Goal: Information Seeking & Learning: Learn about a topic

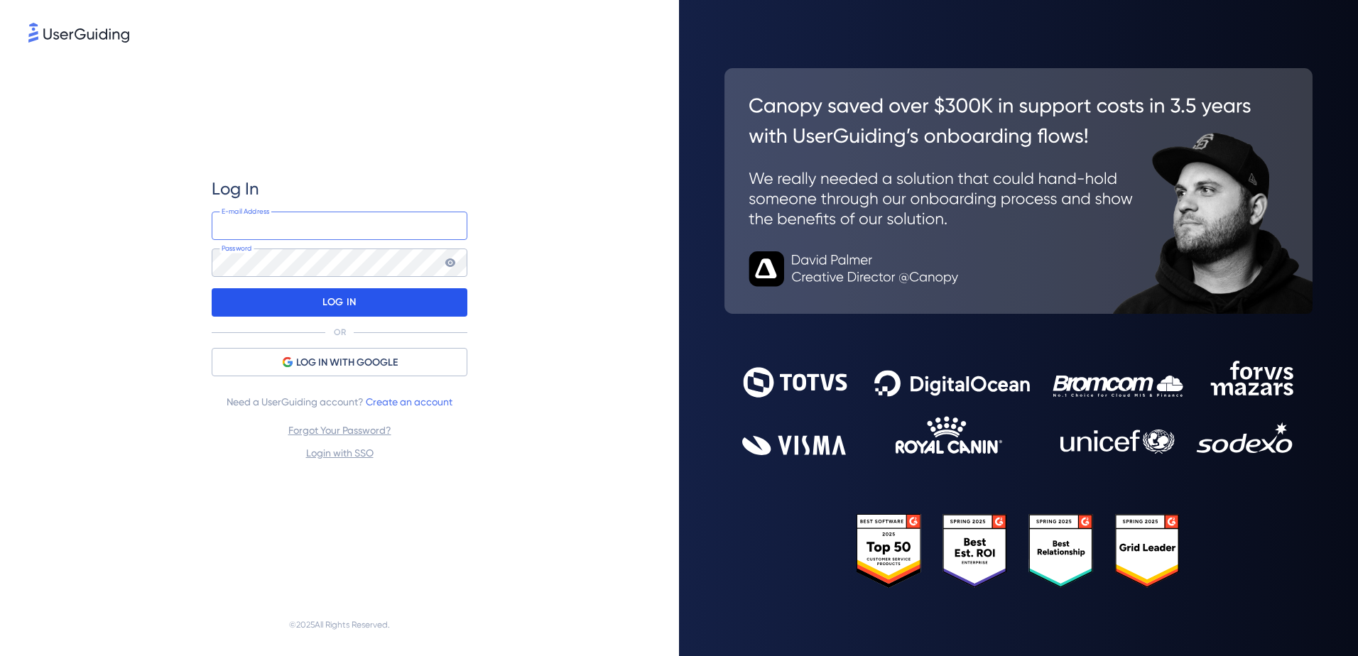
type input "[EMAIL_ADDRESS][DOMAIN_NAME]"
click at [367, 306] on div "LOG IN" at bounding box center [340, 302] width 256 height 28
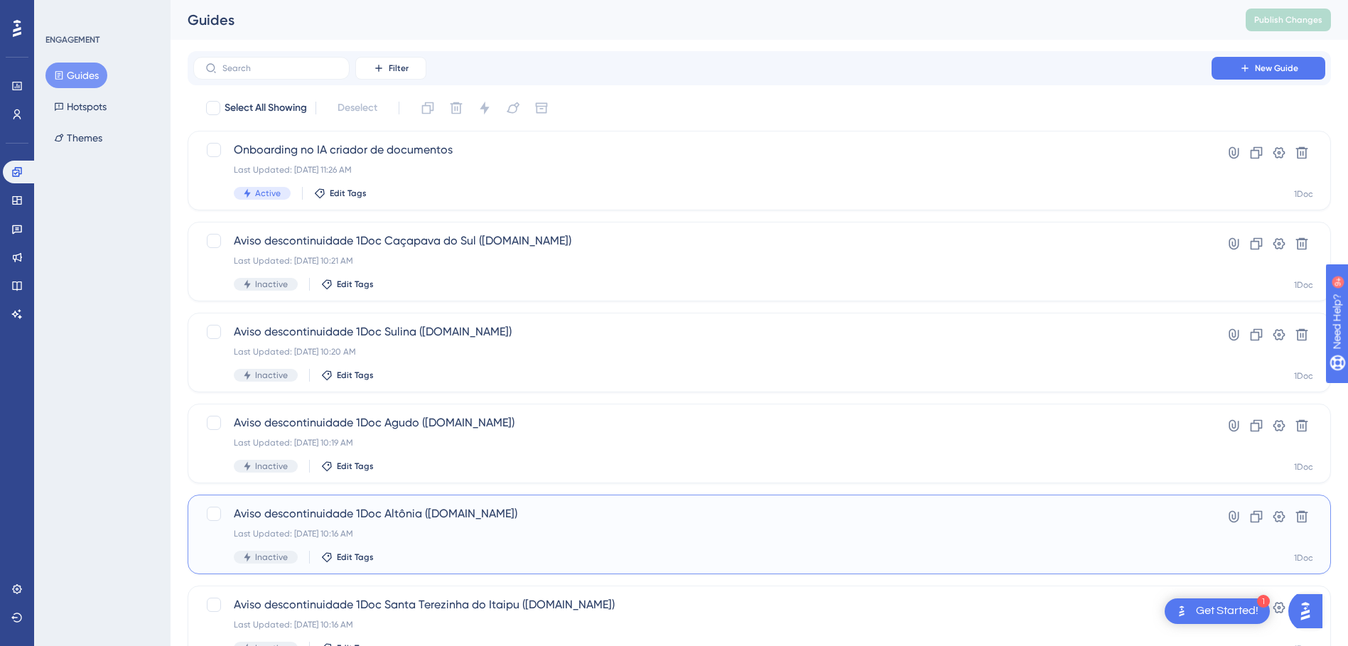
click at [544, 513] on span "Aviso descontinuidade 1Doc Altônia ([DOMAIN_NAME])" at bounding box center [702, 513] width 937 height 17
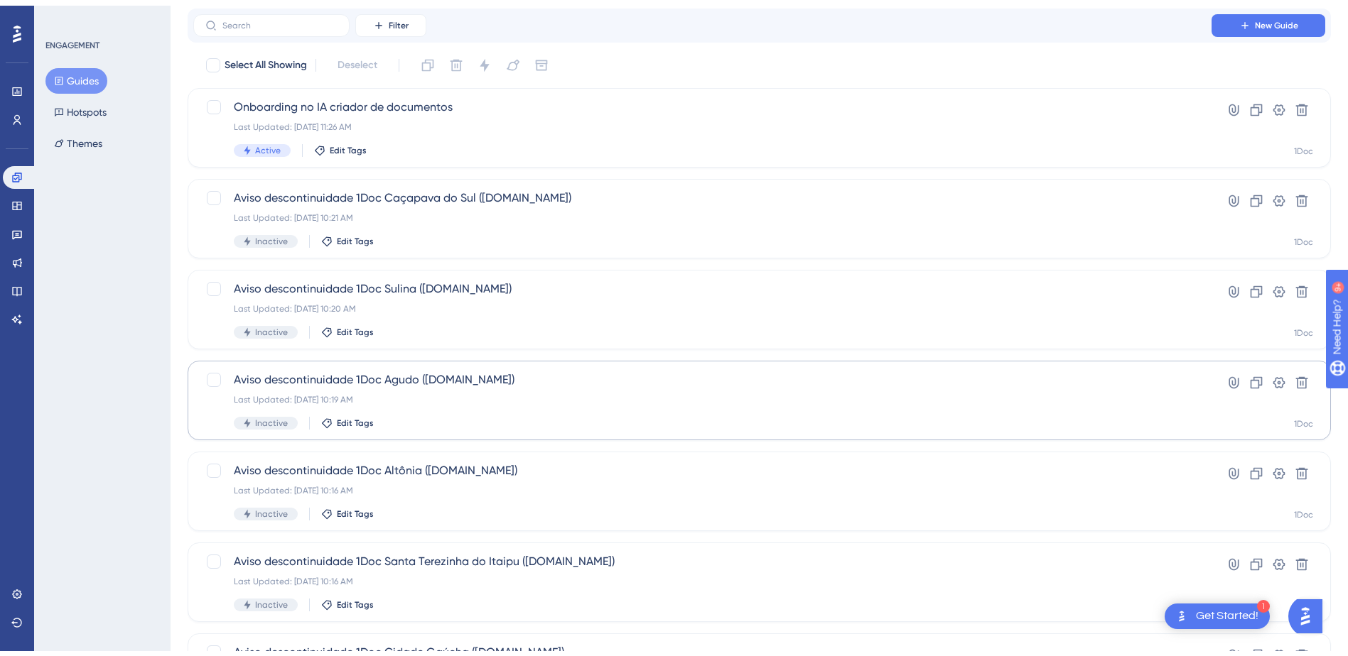
scroll to position [71, 0]
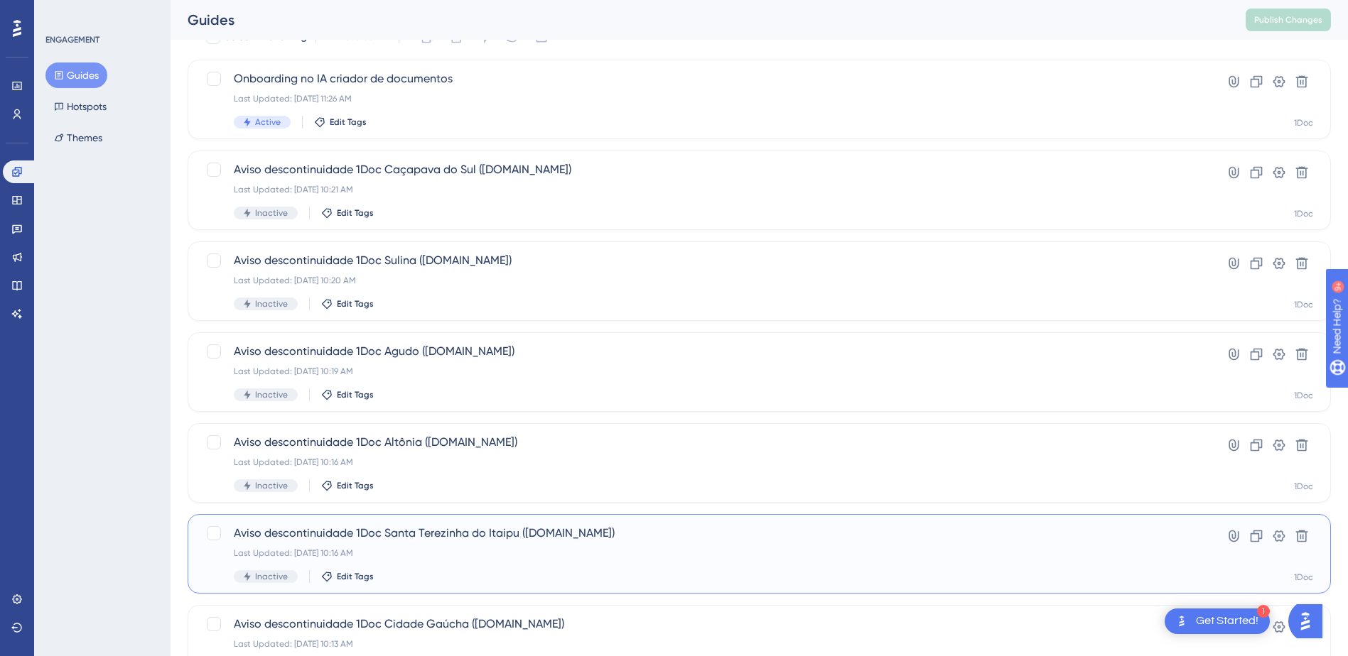
click at [600, 555] on div "Last Updated: [DATE] 10:16 AM" at bounding box center [702, 553] width 937 height 11
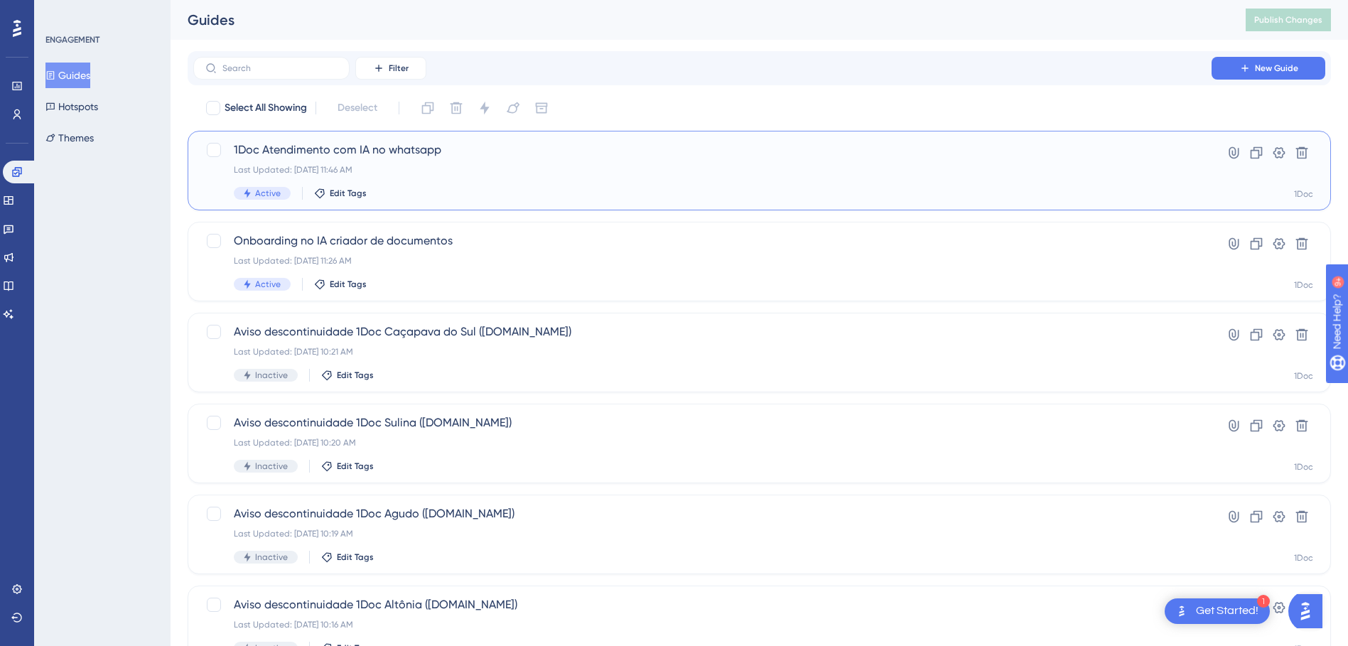
click at [334, 144] on span "1Doc Atendimento com IA no whatsapp" at bounding box center [702, 149] width 937 height 17
click at [382, 155] on span "1Doc Atendimento com IA no whatsapp" at bounding box center [702, 149] width 937 height 17
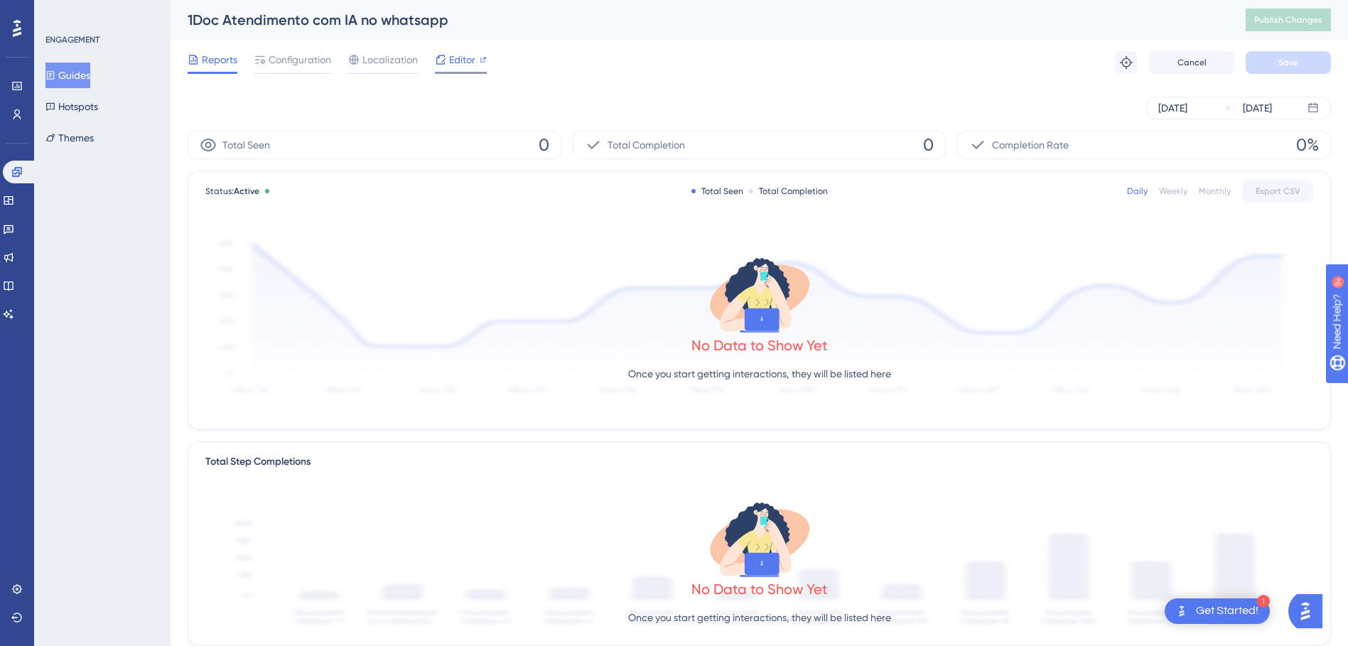
click at [458, 63] on span "Editor" at bounding box center [462, 59] width 26 height 17
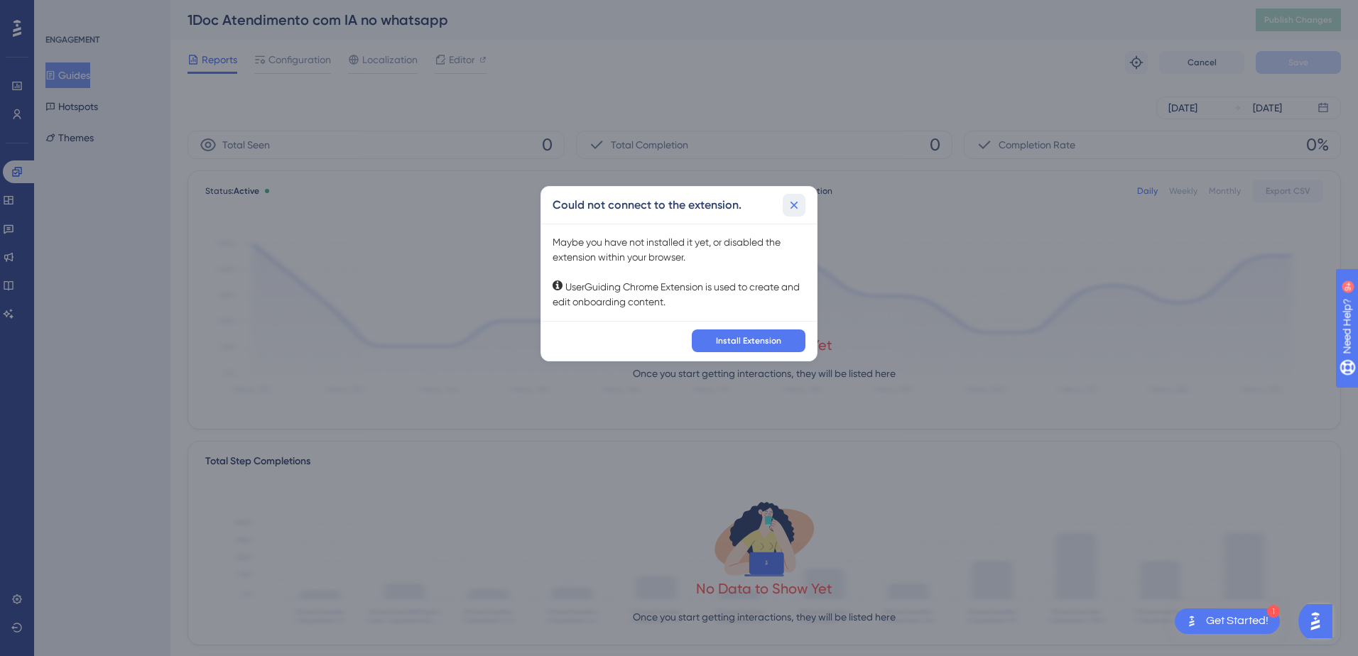
click at [799, 207] on icon at bounding box center [794, 205] width 14 height 14
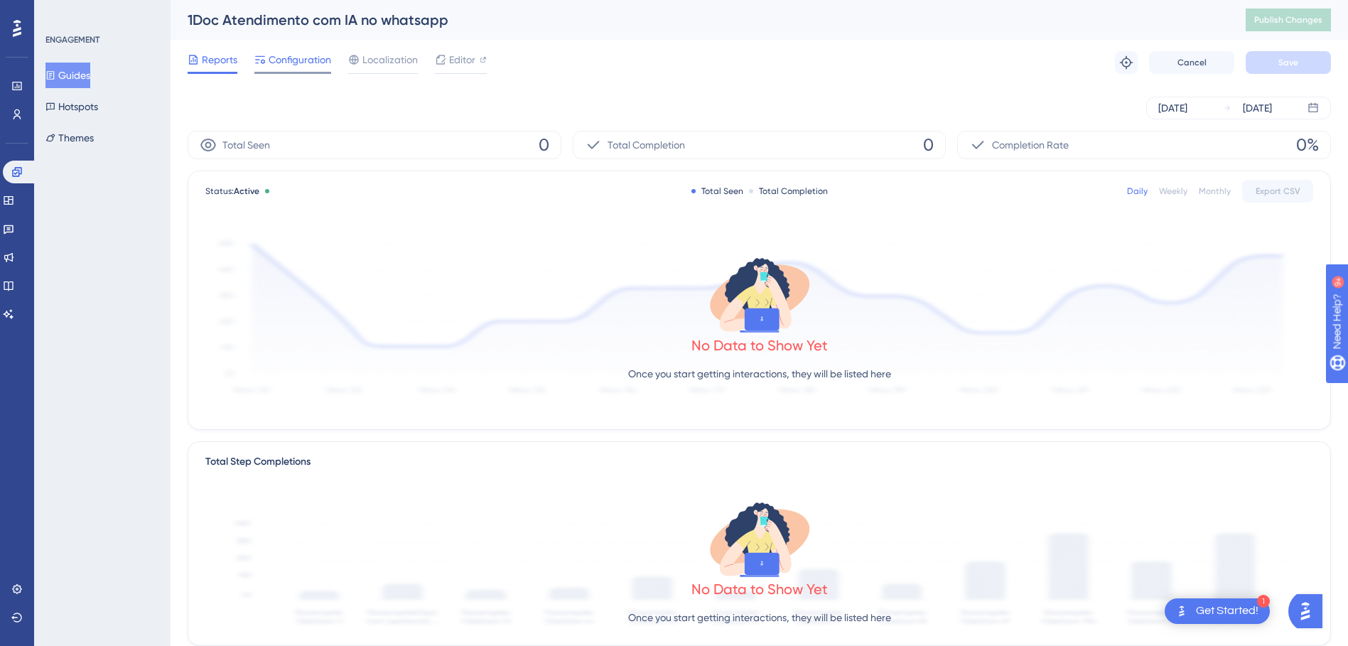
click at [298, 58] on span "Configuration" at bounding box center [300, 59] width 63 height 17
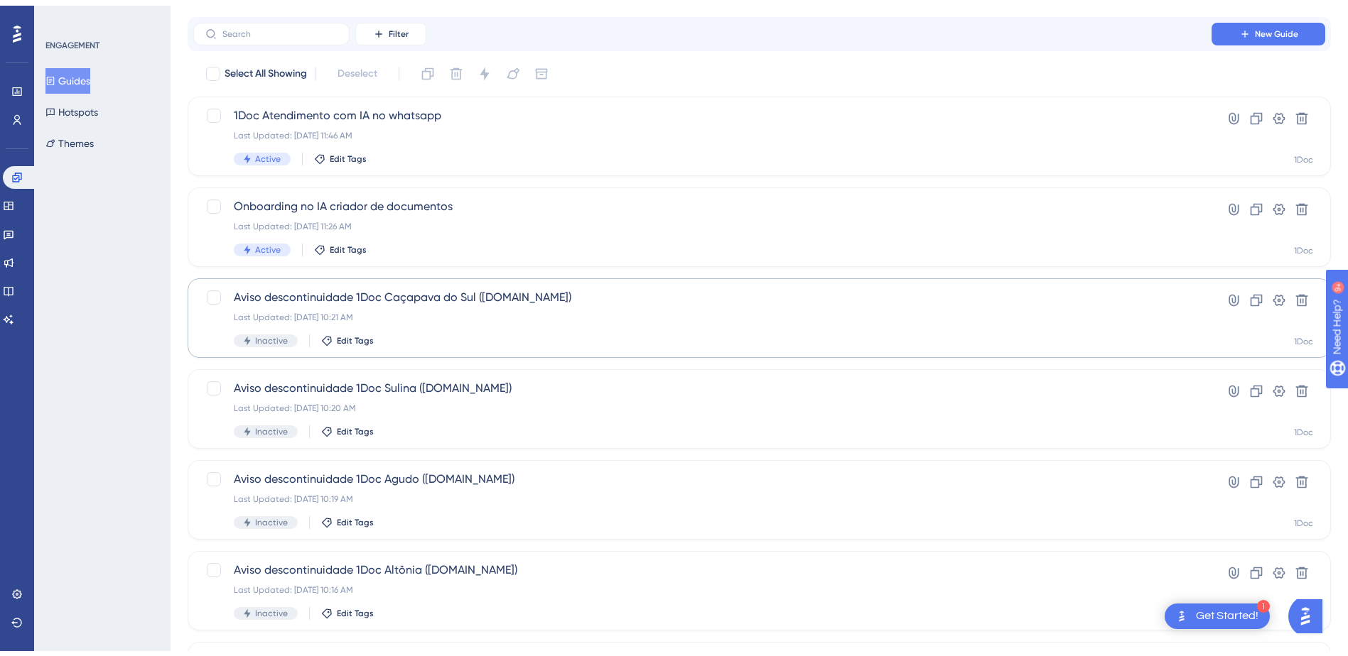
scroll to position [71, 0]
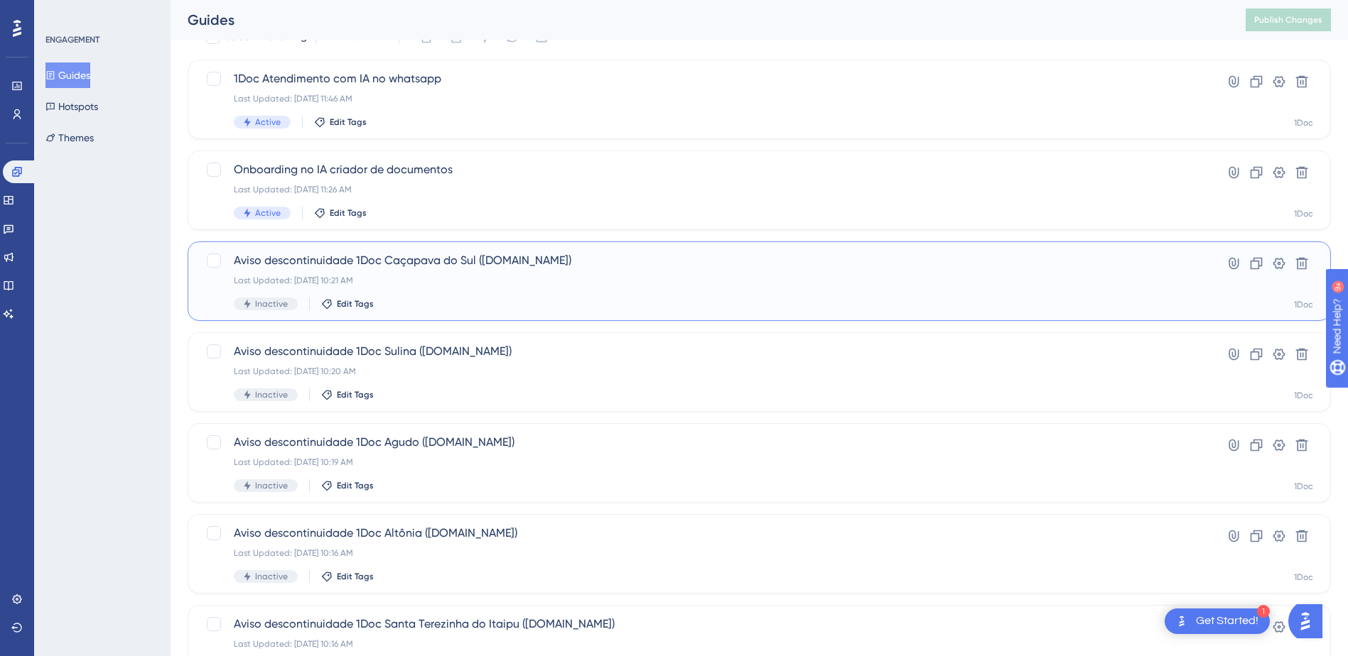
click at [487, 262] on span "Aviso descontinuidade 1Doc Caçapava do Sul ([DOMAIN_NAME])" at bounding box center [702, 260] width 937 height 17
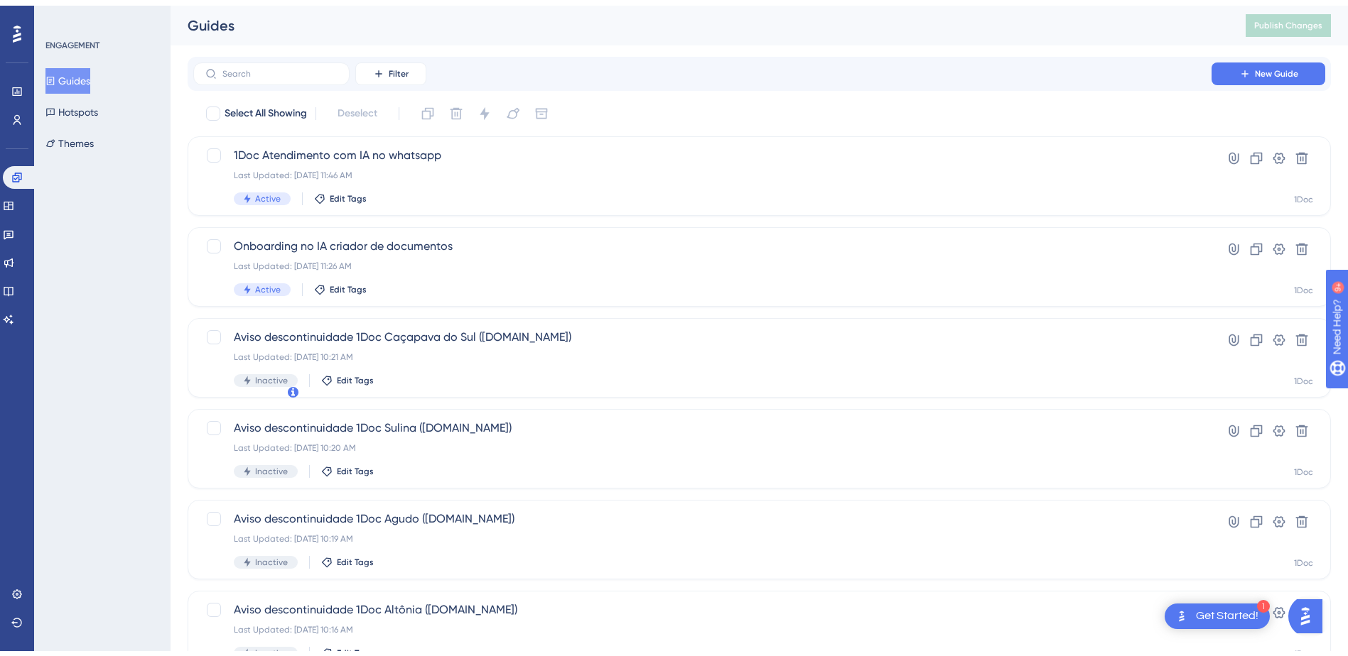
scroll to position [71, 0]
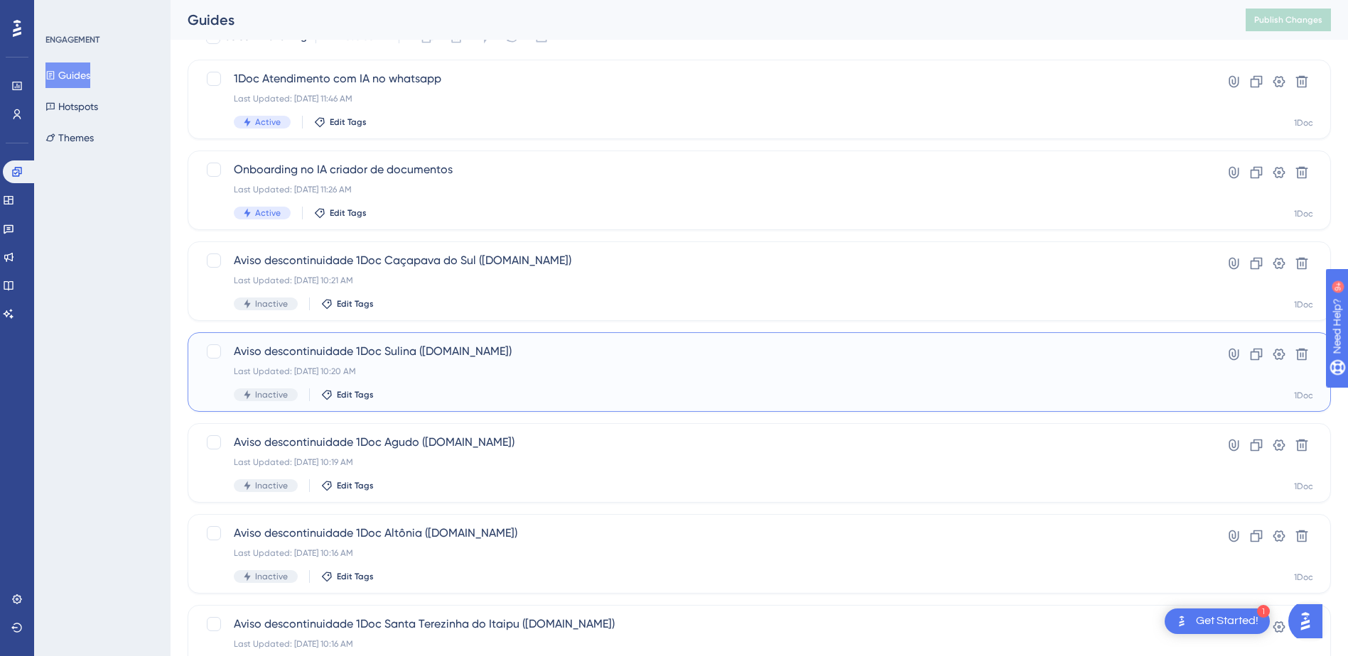
click at [431, 349] on span "Aviso descontinuidade 1Doc Sulina ([DOMAIN_NAME])" at bounding box center [702, 351] width 937 height 17
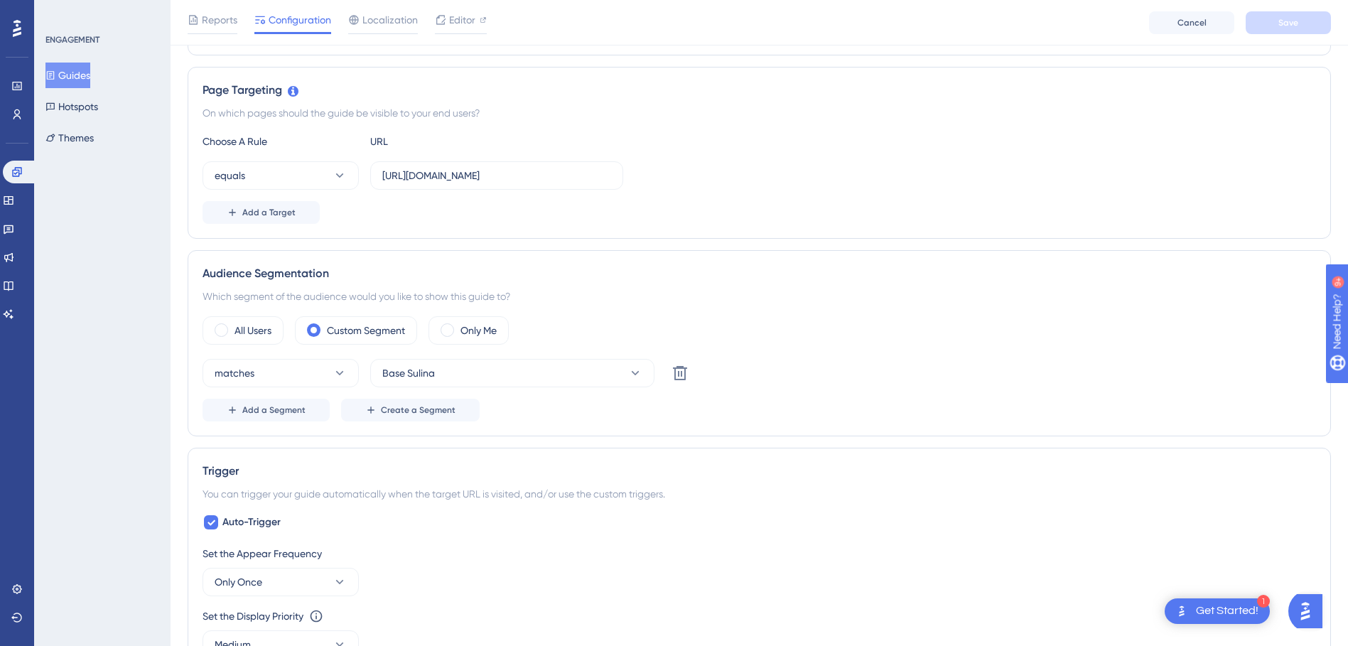
scroll to position [142, 0]
